Goal: Task Accomplishment & Management: Manage account settings

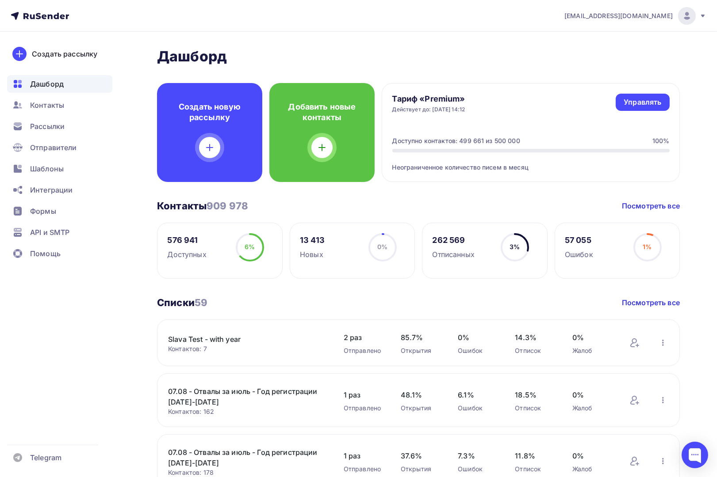
click at [603, 19] on span "[EMAIL_ADDRESS][DOMAIN_NAME]" at bounding box center [618, 15] width 108 height 9
click at [584, 80] on span "Выйти" at bounding box center [584, 81] width 23 height 11
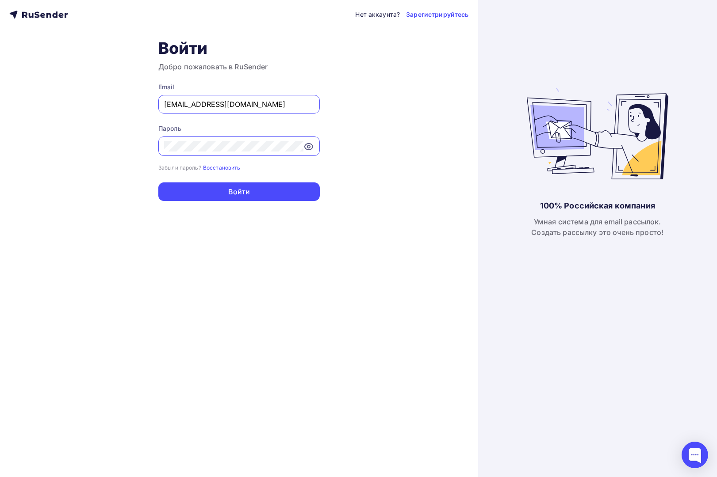
click at [234, 105] on input "[EMAIL_ADDRESS][DOMAIN_NAME]" at bounding box center [239, 104] width 150 height 11
paste input "[EMAIL_ADDRESS][DOMAIN_NAME]"
type input "[EMAIL_ADDRESS][DOMAIN_NAME]"
click at [103, 157] on div "Нет аккаунта? Зарегистрируйтесь Войти Добро пожаловать в RuSender Email [EMAIL_…" at bounding box center [239, 238] width 478 height 477
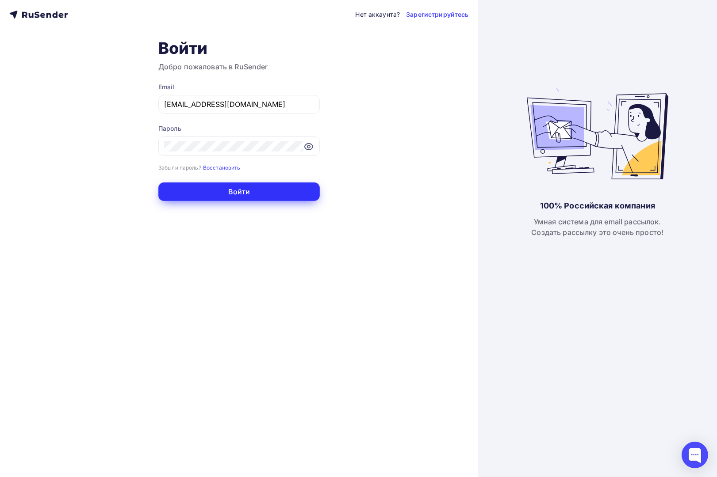
click at [195, 192] on button "Войти" at bounding box center [238, 192] width 161 height 19
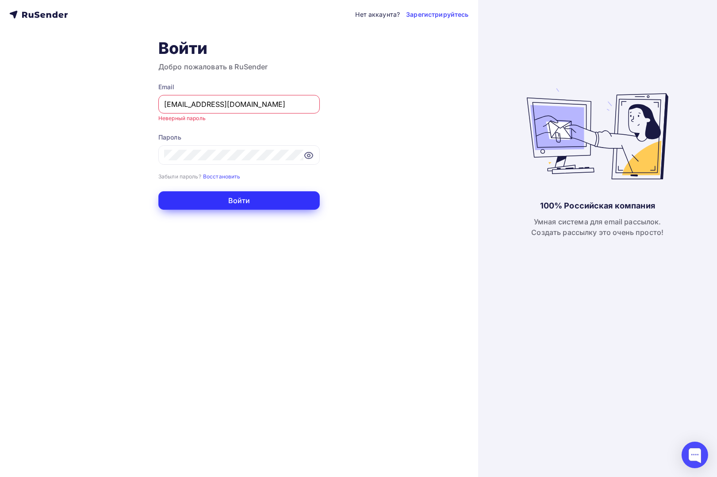
click at [260, 200] on button "Войти" at bounding box center [238, 200] width 161 height 19
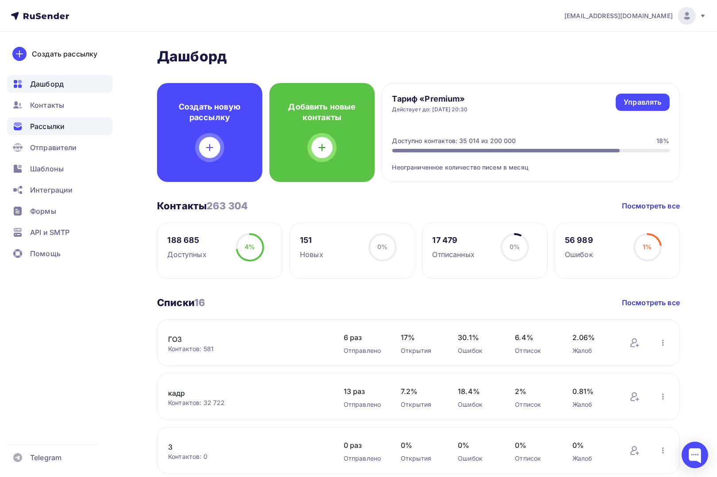
click at [56, 126] on span "Рассылки" at bounding box center [47, 126] width 34 height 11
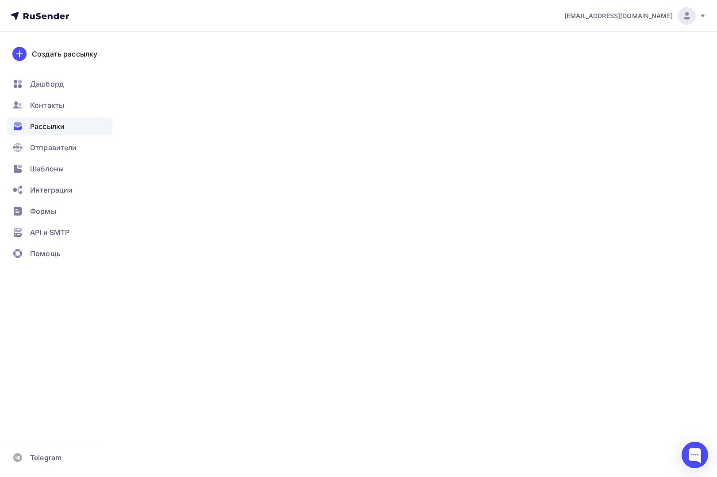
click at [47, 126] on span "Рассылки" at bounding box center [47, 126] width 34 height 11
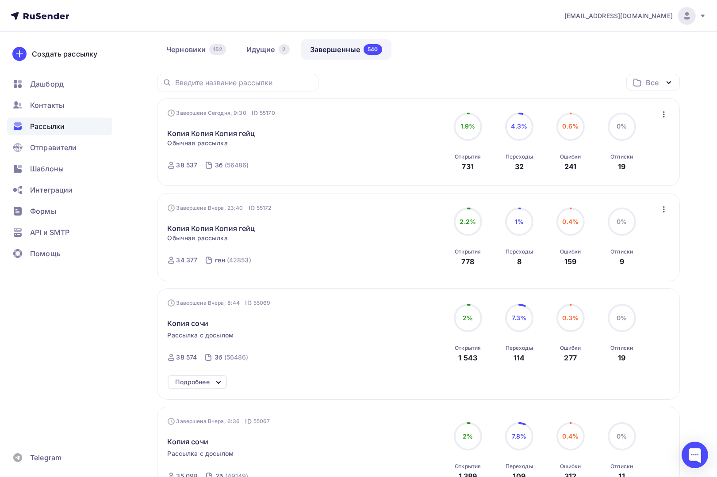
scroll to position [38, 0]
click at [250, 47] on link "Идущие 2" at bounding box center [268, 49] width 62 height 20
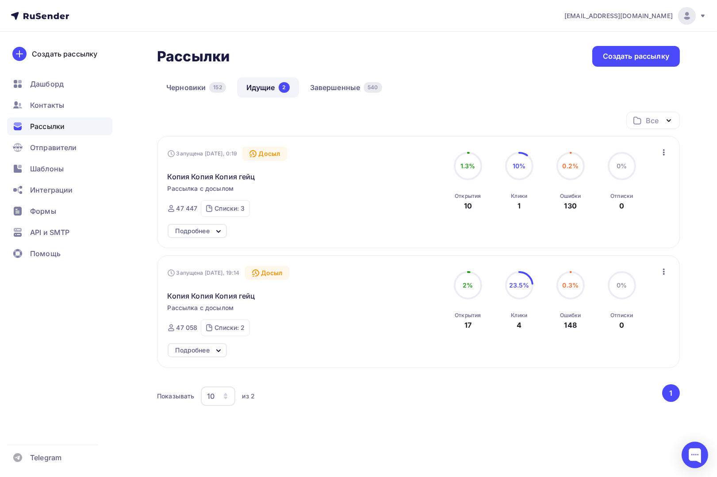
click at [200, 230] on div "Подробнее" at bounding box center [193, 231] width 34 height 11
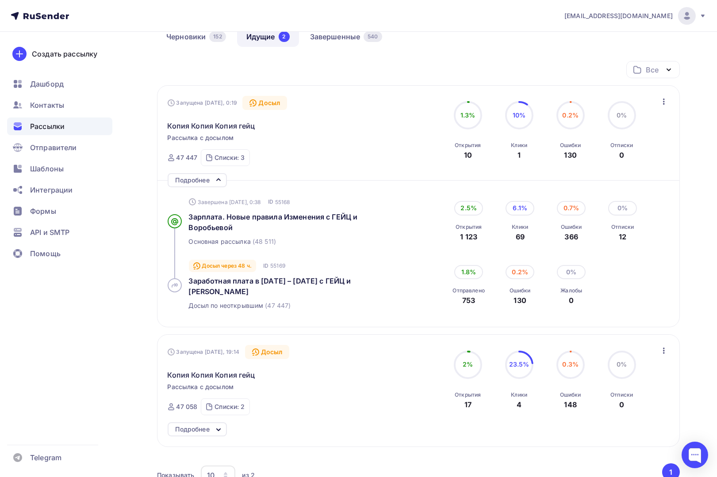
scroll to position [52, 0]
click at [664, 99] on icon "button" at bounding box center [663, 100] width 11 height 11
click at [625, 121] on div "Отменить досыл" at bounding box center [624, 123] width 85 height 11
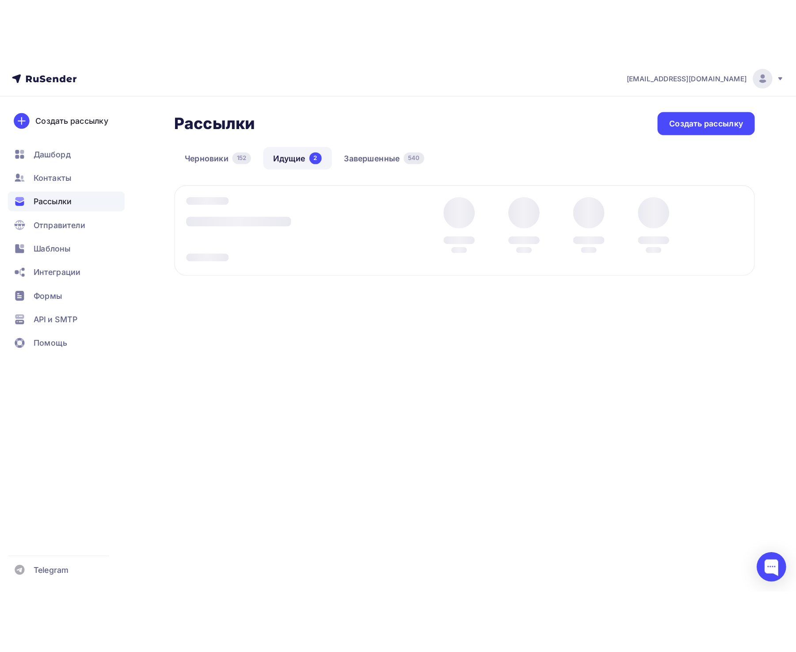
scroll to position [0, 0]
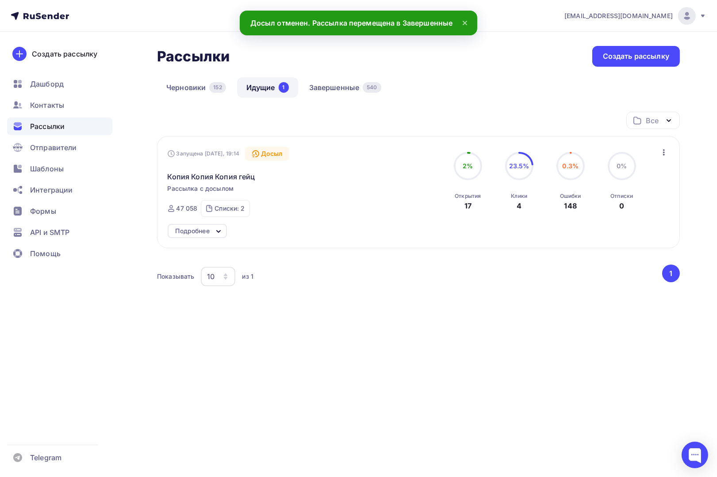
click at [202, 231] on div "Подробнее" at bounding box center [193, 231] width 34 height 11
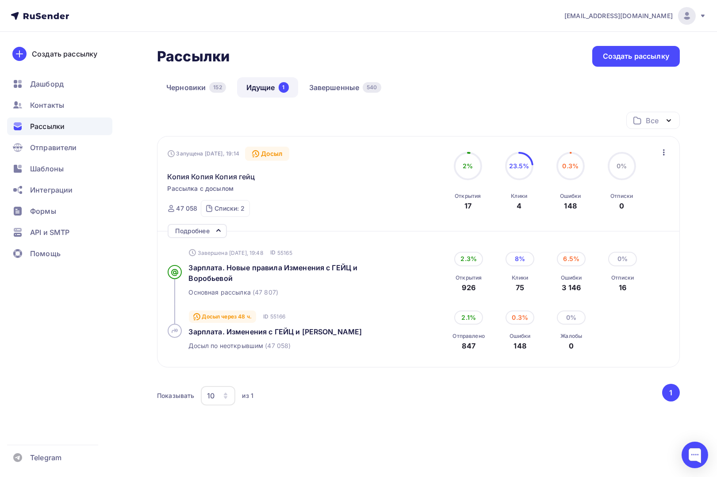
drag, startPoint x: 545, startPoint y: 407, endPoint x: 653, endPoint y: 201, distance: 233.0
click at [546, 405] on div "Показывать 10 10 20 50 100 из 1 ‹ 1 ›" at bounding box center [418, 396] width 523 height 24
click at [662, 154] on icon "button" at bounding box center [663, 152] width 11 height 11
click at [646, 177] on div "Отменить досыл" at bounding box center [624, 175] width 85 height 11
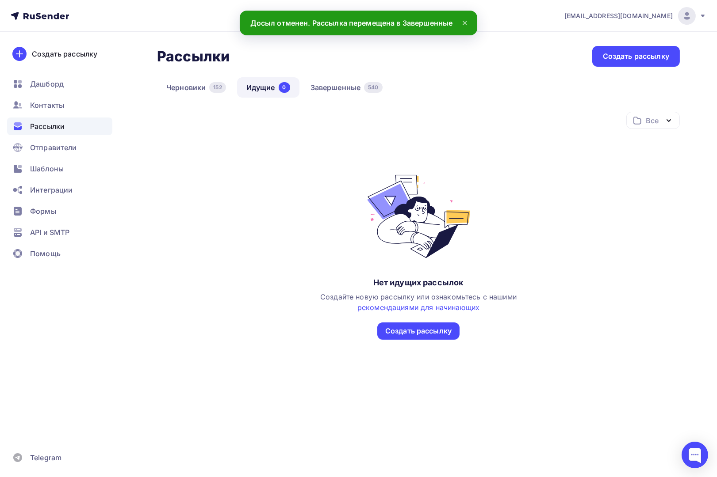
click at [652, 15] on span "[EMAIL_ADDRESS][DOMAIN_NAME]" at bounding box center [618, 15] width 108 height 9
click at [385, 84] on link "Завершенные 540" at bounding box center [346, 87] width 91 height 20
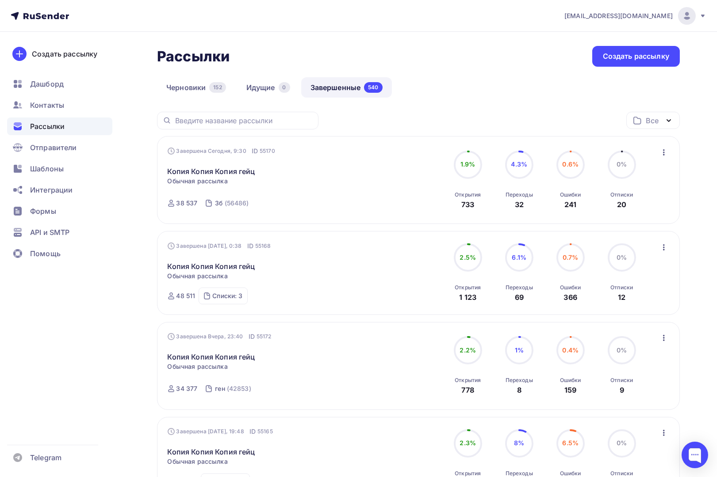
click at [667, 15] on span "[EMAIL_ADDRESS][DOMAIN_NAME]" at bounding box center [618, 15] width 108 height 9
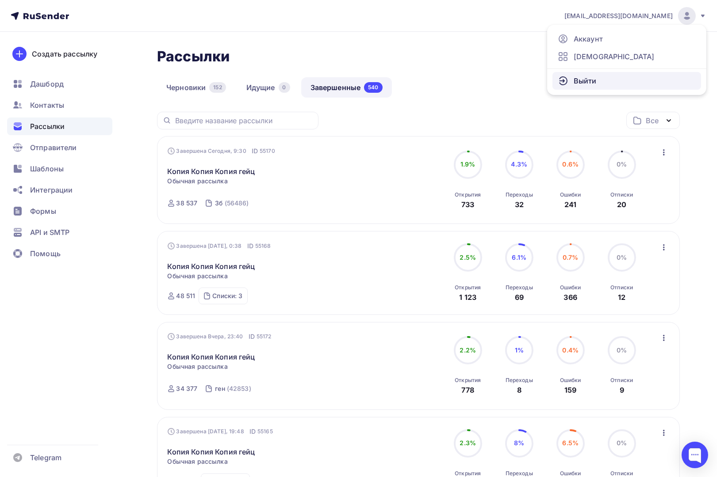
click at [587, 82] on span "Выйти" at bounding box center [584, 81] width 23 height 11
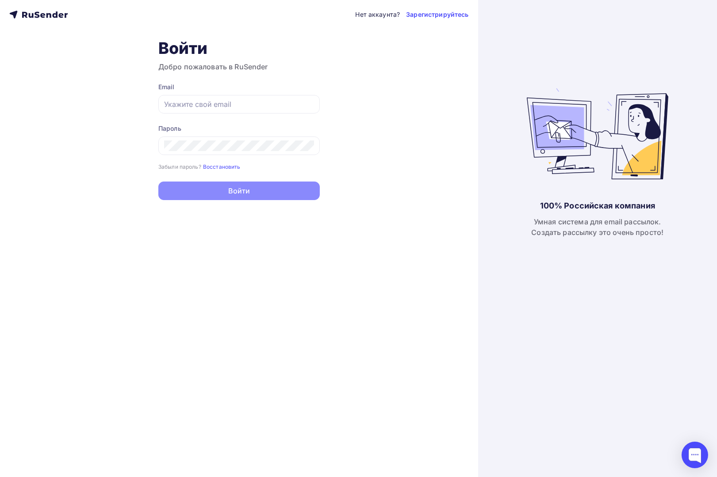
type input "[EMAIL_ADDRESS][DOMAIN_NAME]"
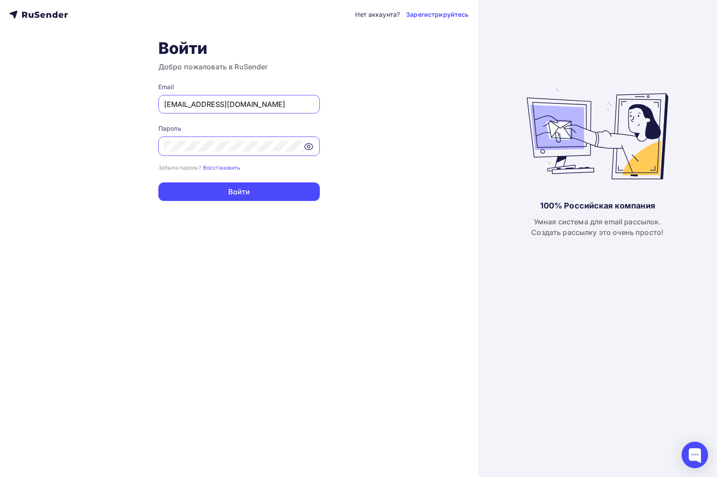
click at [279, 99] on input "[EMAIL_ADDRESS][DOMAIN_NAME]" at bounding box center [239, 104] width 150 height 11
drag, startPoint x: 365, startPoint y: 80, endPoint x: 292, endPoint y: 57, distance: 76.1
click at [363, 80] on div "Нет аккаунта? Зарегистрируйтесь Войти Добро пожаловать в RuSender Email [EMAIL_…" at bounding box center [239, 238] width 478 height 477
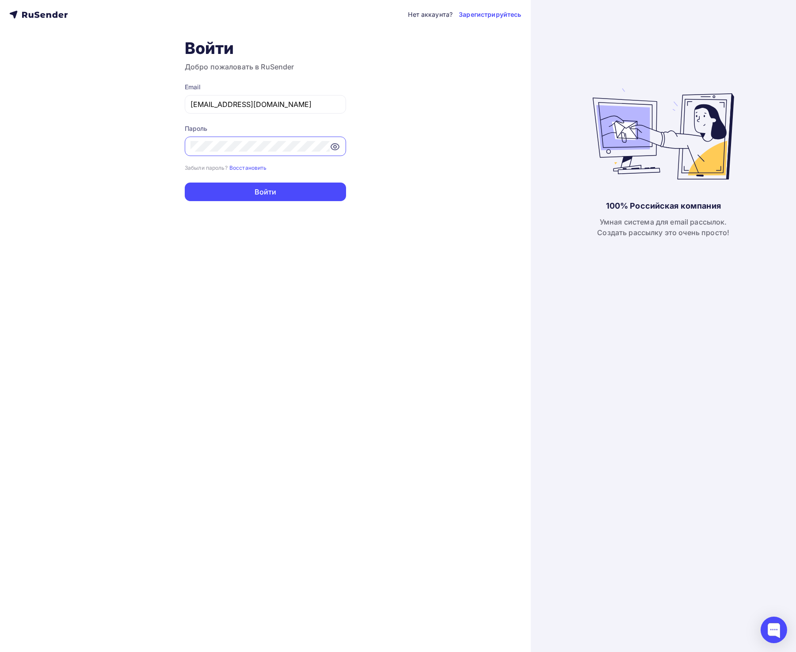
click at [443, 153] on div "Нет аккаунта? Зарегистрируйтесь Войти Добро пожаловать в RuSender Email [EMAIL_…" at bounding box center [265, 326] width 531 height 652
